Goal: Navigation & Orientation: Find specific page/section

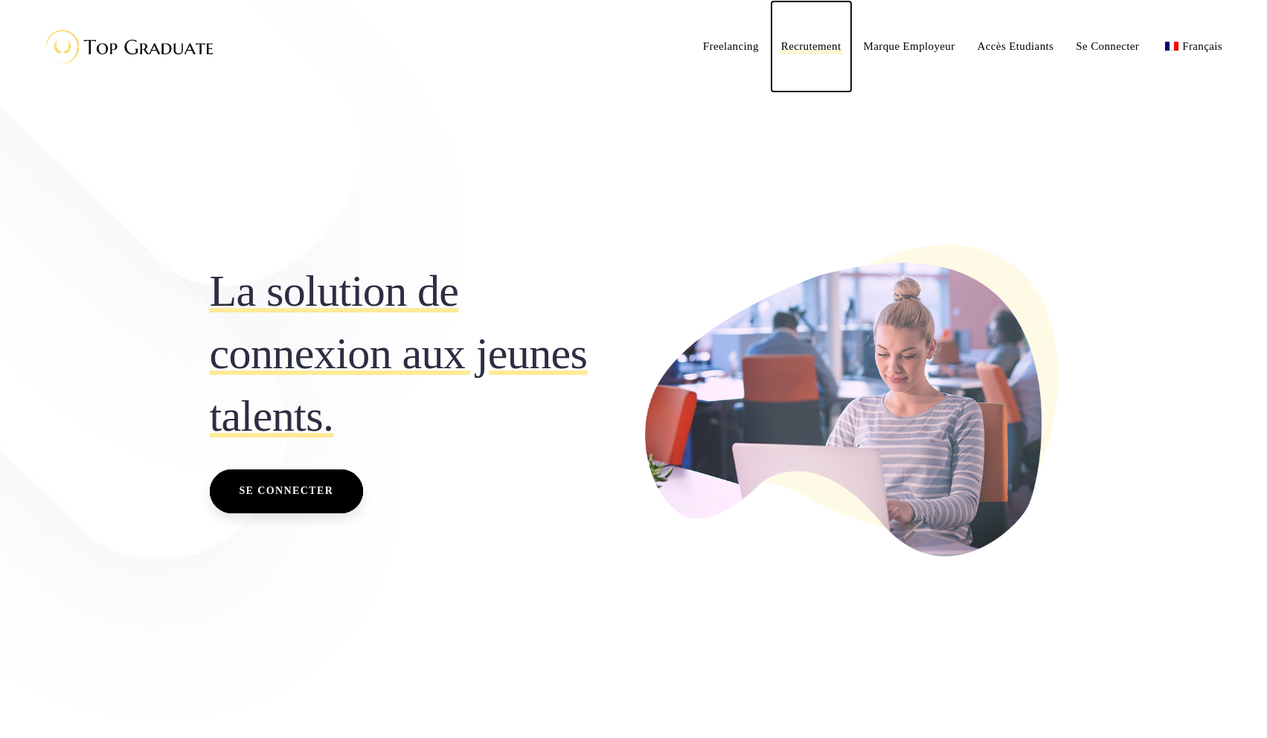
click at [781, 48] on span "Recrutement" at bounding box center [811, 46] width 60 height 12
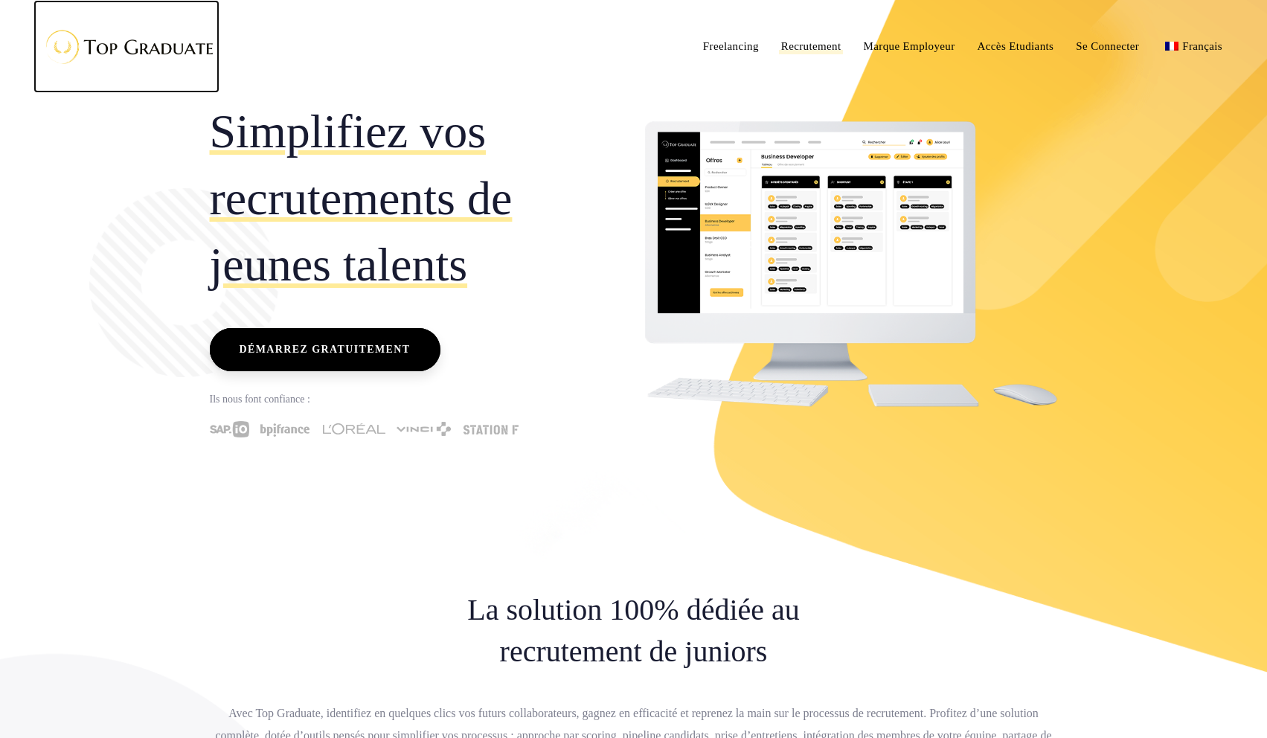
click at [118, 51] on img at bounding box center [126, 46] width 186 height 48
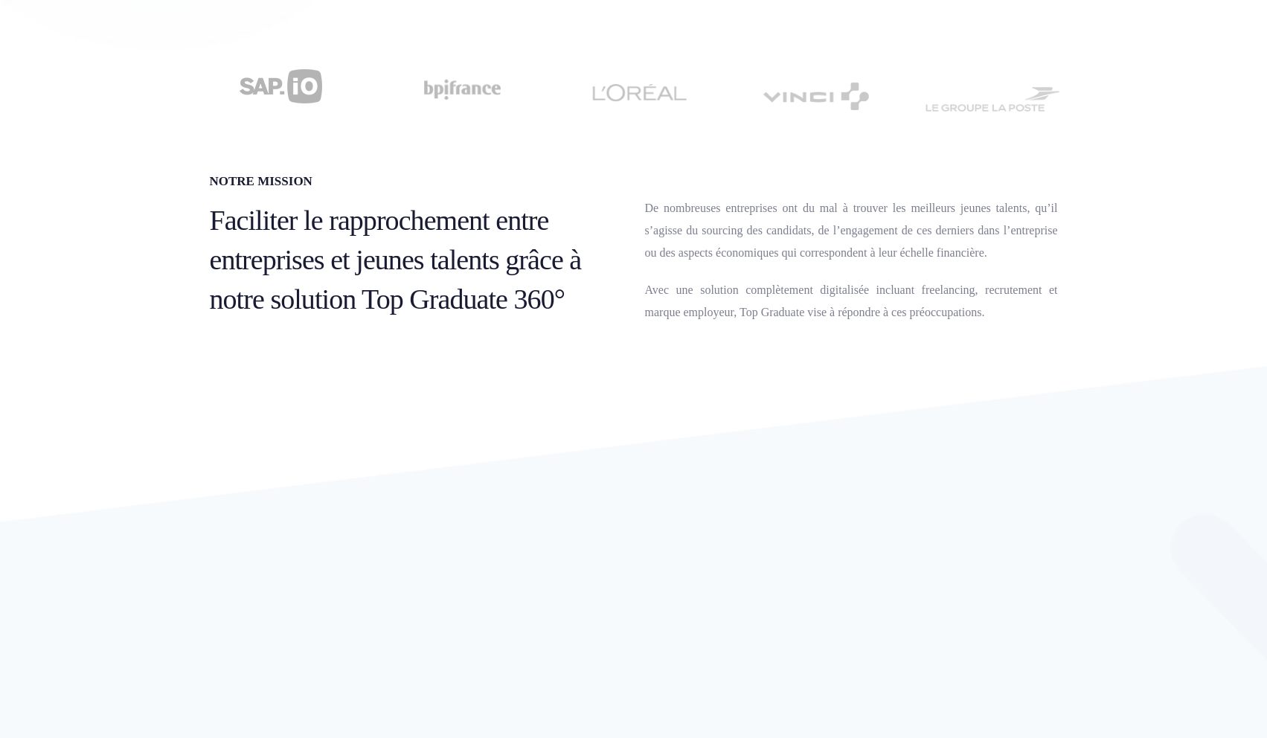
scroll to position [670, 0]
